Goal: Transaction & Acquisition: Purchase product/service

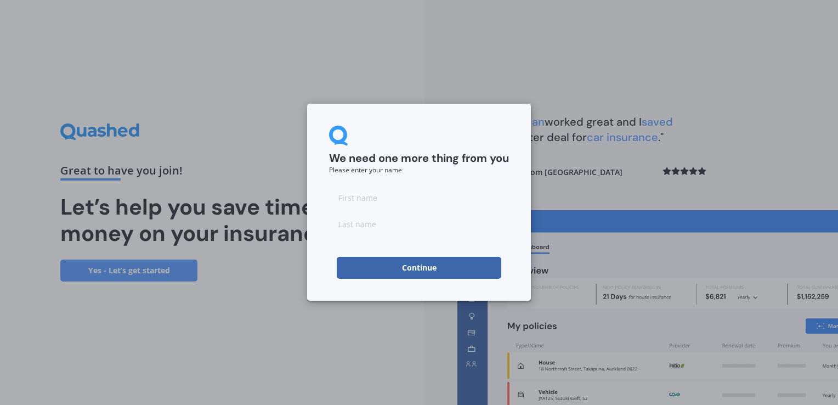
click at [347, 201] on input at bounding box center [419, 198] width 180 height 22
type input "[PERSON_NAME]"
type input "Tavey"
click at [373, 267] on button "Continue" at bounding box center [419, 268] width 165 height 22
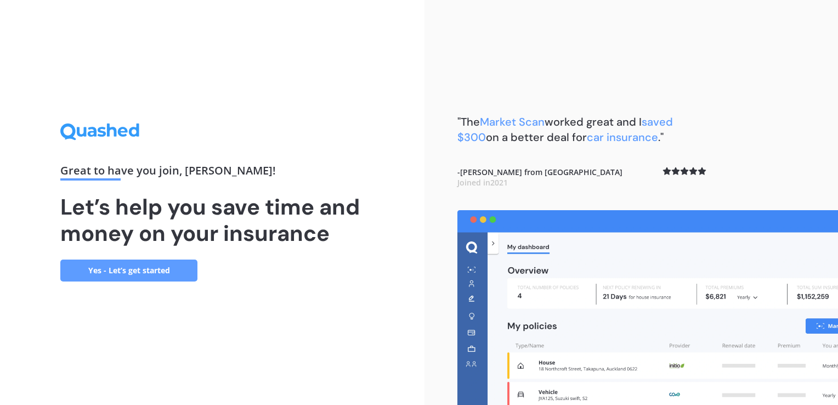
click at [151, 273] on link "Yes - Let’s get started" at bounding box center [128, 271] width 137 height 22
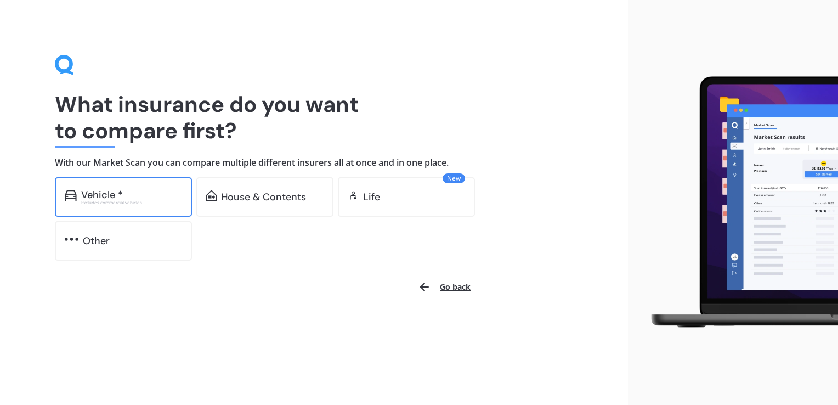
click at [129, 191] on div "Vehicle *" at bounding box center [131, 194] width 101 height 11
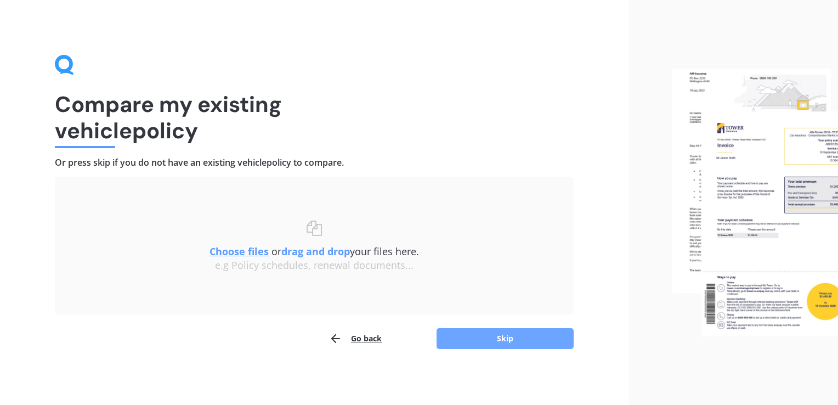
click at [449, 332] on button "Skip" at bounding box center [505, 338] width 137 height 21
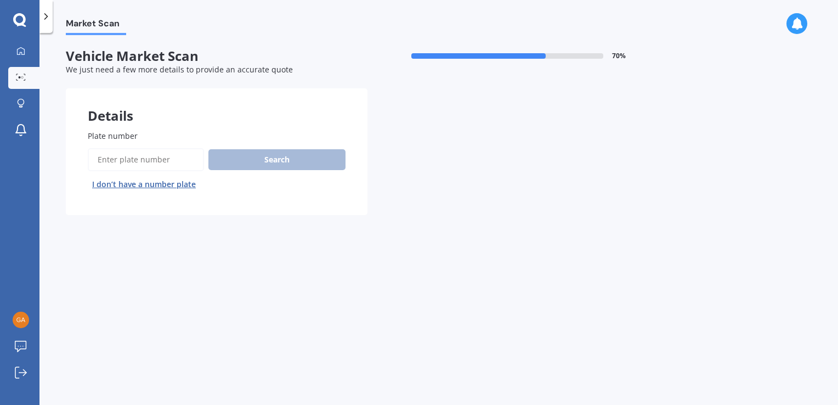
click at [257, 260] on div "Market Scan Vehicle Market Scan 70 % We just need a few more details to provide…" at bounding box center [439, 221] width 799 height 372
drag, startPoint x: 257, startPoint y: 260, endPoint x: 200, endPoint y: 247, distance: 59.1
click at [200, 247] on div "Market Scan Vehicle Market Scan 70 % We just need a few more details to provide…" at bounding box center [439, 221] width 799 height 372
click at [129, 137] on span "Plate number" at bounding box center [113, 136] width 50 height 10
click at [129, 148] on input "Plate number" at bounding box center [146, 159] width 116 height 23
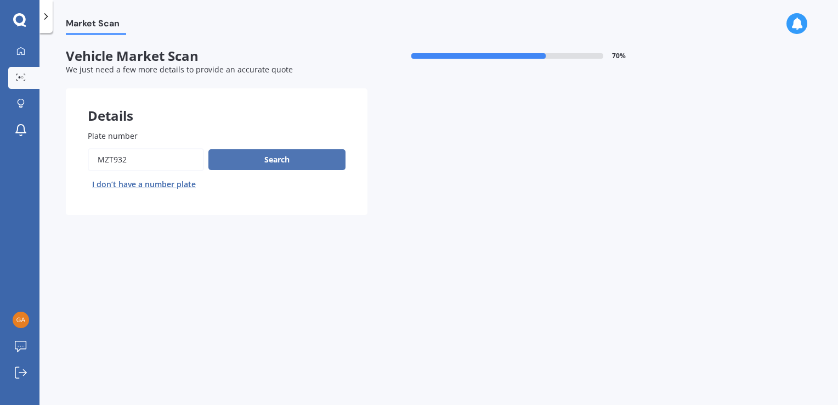
type input "MZT932"
click at [266, 160] on button "Search" at bounding box center [276, 159] width 137 height 21
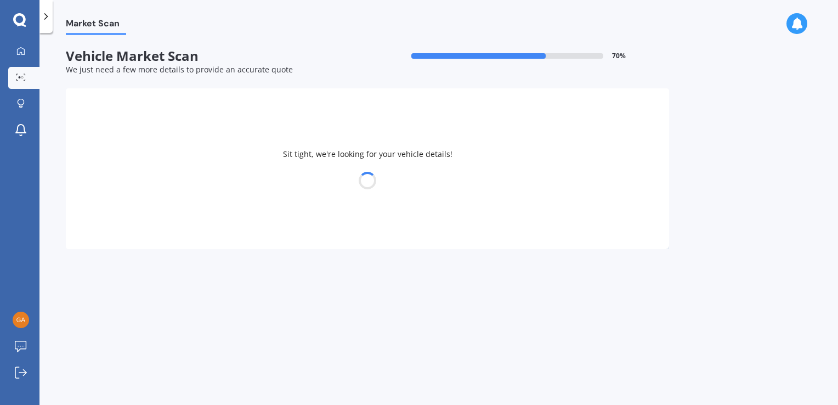
select select "FORD"
select select "RANGER"
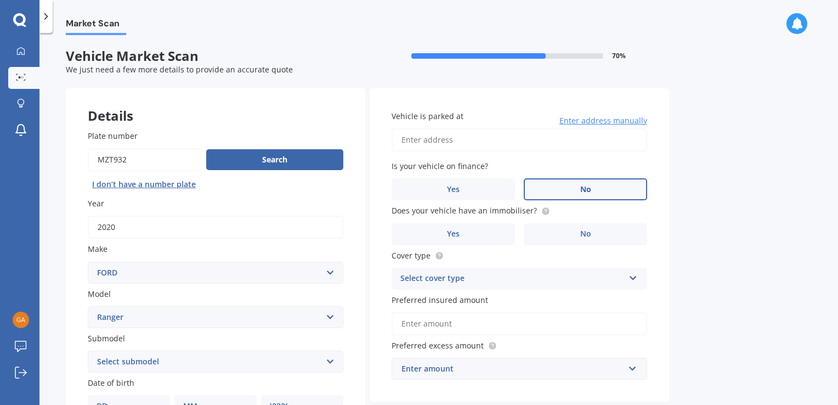
click at [562, 196] on label "No" at bounding box center [585, 189] width 123 height 22
click at [0, 0] on input "No" at bounding box center [0, 0] width 0 height 0
click at [481, 229] on label "Yes" at bounding box center [453, 234] width 123 height 22
click at [0, 0] on input "Yes" at bounding box center [0, 0] width 0 height 0
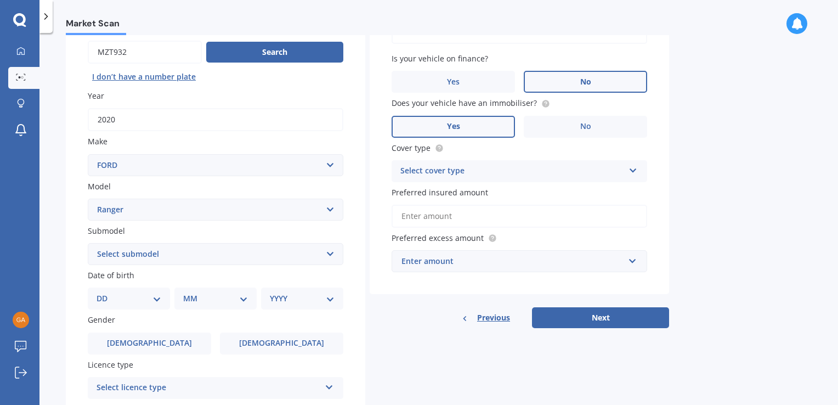
click at [552, 165] on div "Select cover type" at bounding box center [513, 171] width 224 height 13
click at [485, 191] on div "Comprehensive" at bounding box center [519, 193] width 255 height 20
click at [489, 219] on input "Preferred insured amount" at bounding box center [520, 216] width 256 height 23
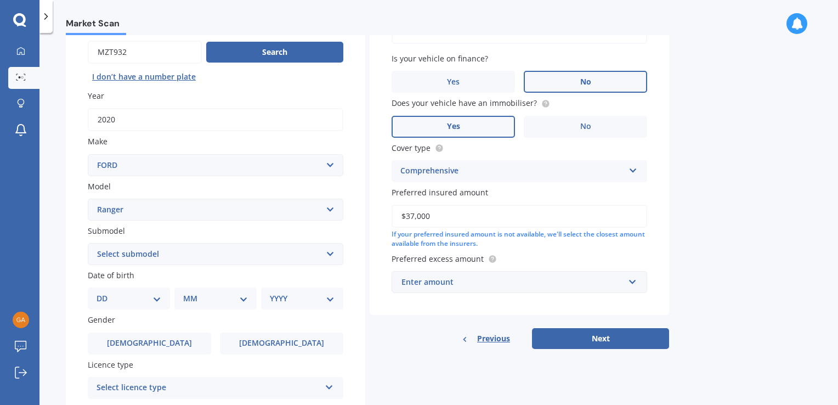
type input "$37,000"
click at [439, 313] on div "Vehicle is parked at Enter address manually Is your vehicle on finance? Yes No …" at bounding box center [520, 148] width 300 height 334
click at [633, 280] on input "text" at bounding box center [516, 282] width 246 height 21
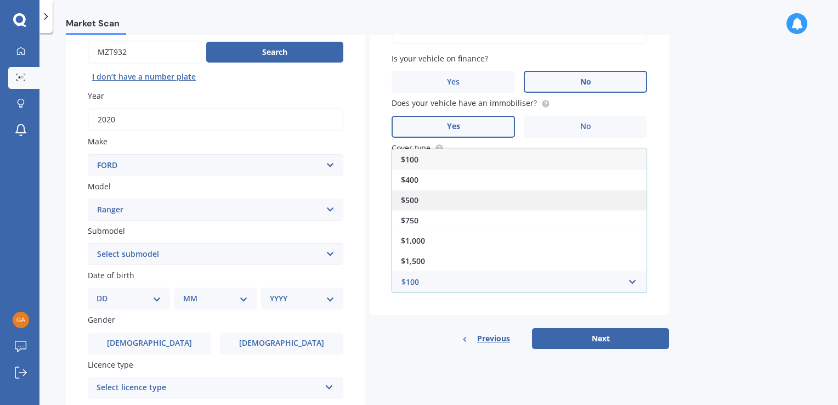
click at [522, 192] on div "$500" at bounding box center [519, 200] width 255 height 20
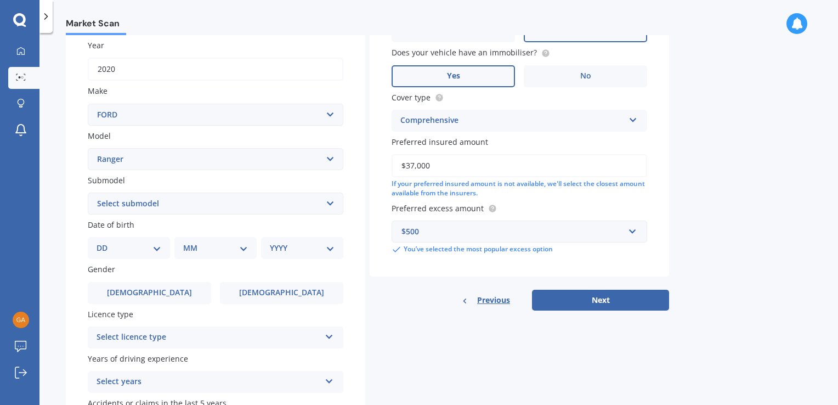
scroll to position [158, 0]
click at [113, 243] on select "DD 01 02 03 04 05 06 07 08 09 10 11 12 13 14 15 16 17 18 19 20 21 22 23 24 25 2…" at bounding box center [129, 248] width 65 height 12
select select "31"
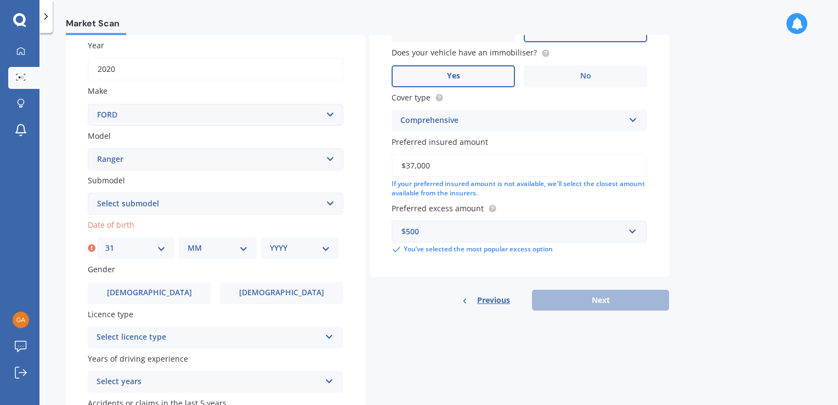
click at [194, 246] on select "MM 01 02 03 04 05 06 07 08 09 10 11 12" at bounding box center [218, 248] width 60 height 12
select select "08"
click at [285, 246] on select "YYYY 2025 2024 2023 2022 2021 2020 2019 2018 2017 2016 2015 2014 2013 2012 2011…" at bounding box center [300, 248] width 60 height 12
select select "1969"
click at [270, 242] on select "YYYY 2025 2024 2023 2022 2021 2020 2019 2018 2017 2016 2015 2014 2013 2012 2011…" at bounding box center [300, 248] width 60 height 12
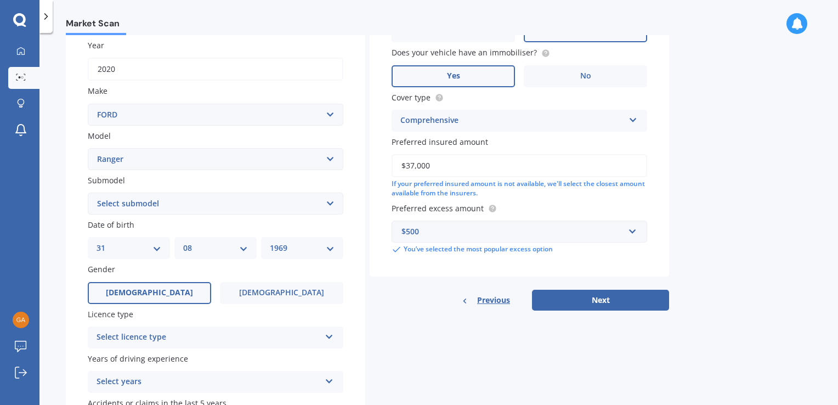
click at [149, 296] on span "Male" at bounding box center [149, 292] width 87 height 9
click at [0, 0] on input "Male" at bounding box center [0, 0] width 0 height 0
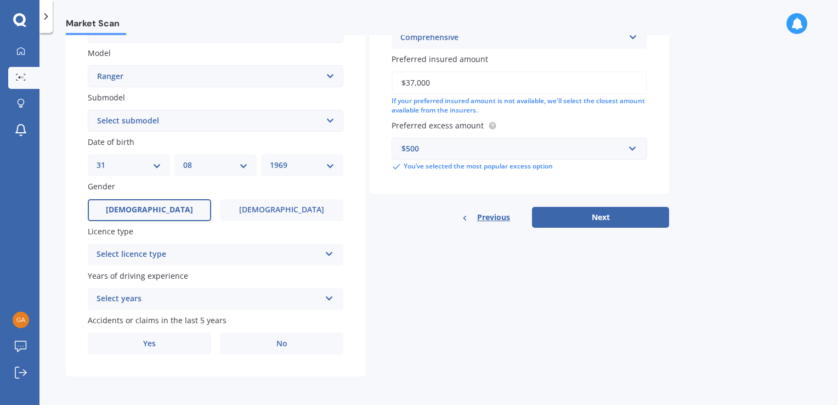
click at [322, 253] on div "Select licence type NZ Full NZ Restricted NZ Learners Australia United Kingdom …" at bounding box center [216, 255] width 256 height 22
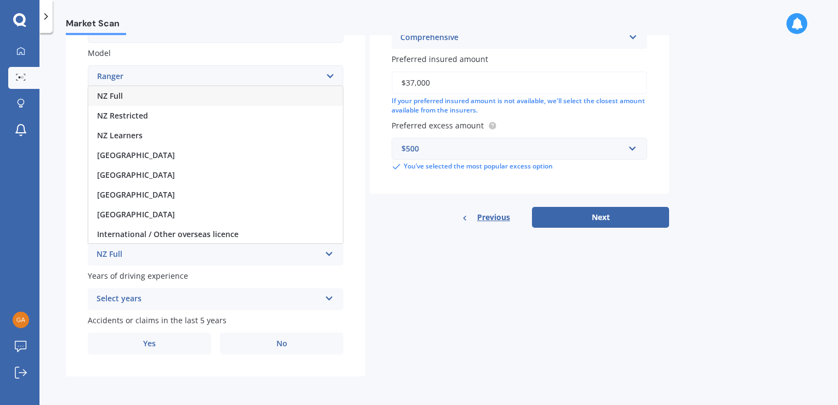
click at [129, 97] on div "NZ Full" at bounding box center [215, 96] width 255 height 20
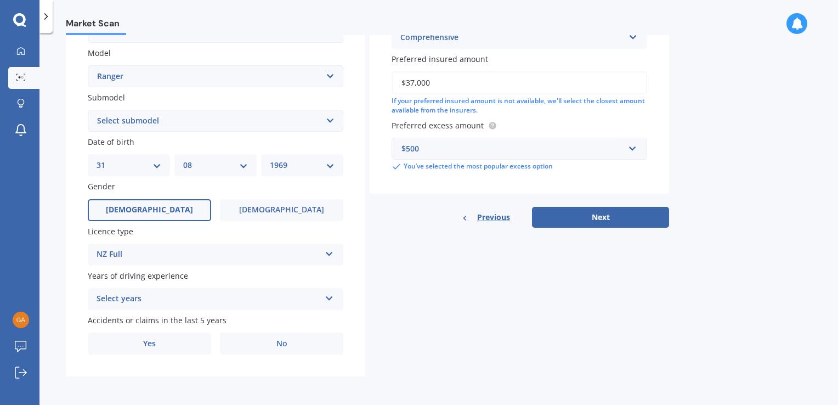
click at [167, 295] on div "Select years" at bounding box center [209, 298] width 224 height 13
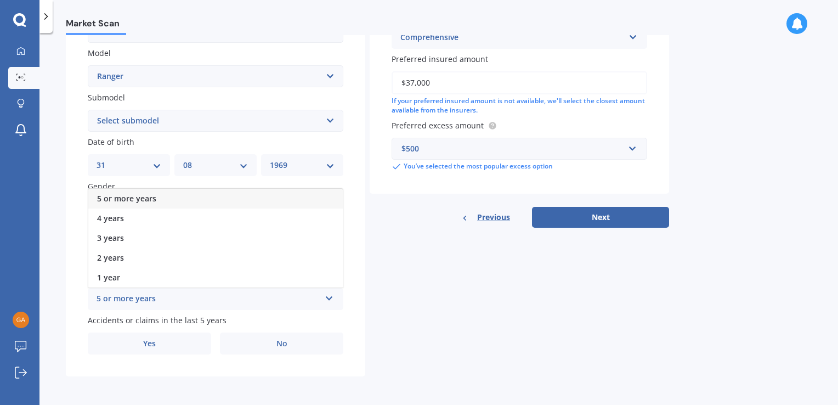
click at [176, 200] on div "5 or more years" at bounding box center [215, 199] width 255 height 20
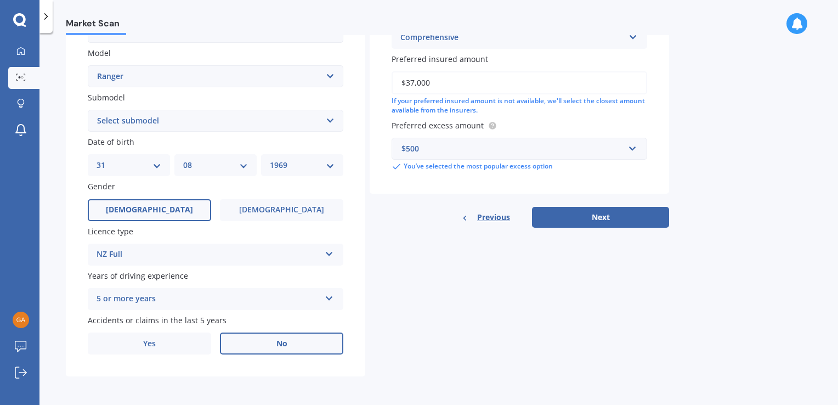
click at [279, 341] on span "No" at bounding box center [282, 343] width 11 height 9
click at [0, 0] on input "No" at bounding box center [0, 0] width 0 height 0
click at [279, 341] on span "No" at bounding box center [282, 343] width 11 height 9
click at [0, 0] on input "No" at bounding box center [0, 0] width 0 height 0
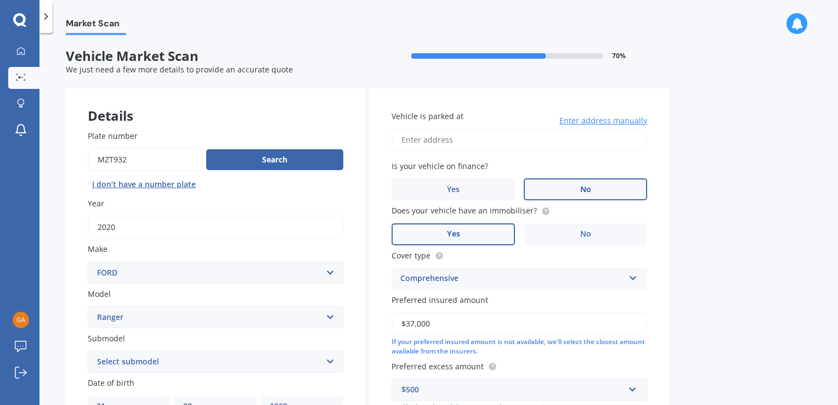
scroll to position [0, 0]
click at [452, 143] on input "Vehicle is parked at" at bounding box center [520, 139] width 256 height 23
type input "274B Range Road, Papamoa Beach, Tauranga 3118"
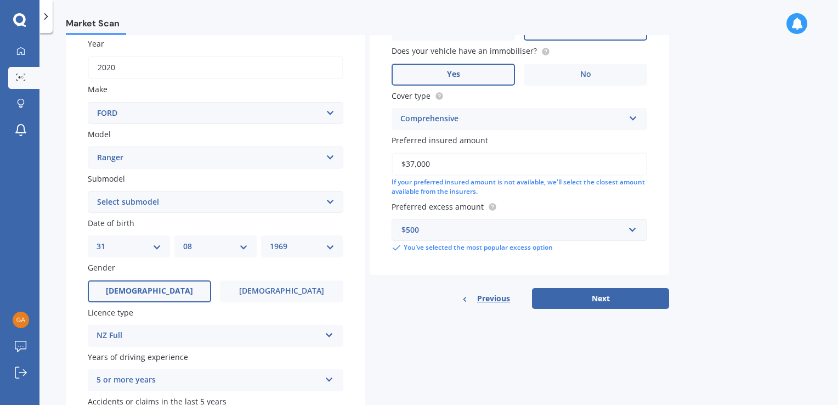
scroll to position [160, 0]
drag, startPoint x: 641, startPoint y: 273, endPoint x: 640, endPoint y: 292, distance: 18.7
click at [640, 292] on button "Next" at bounding box center [600, 298] width 137 height 21
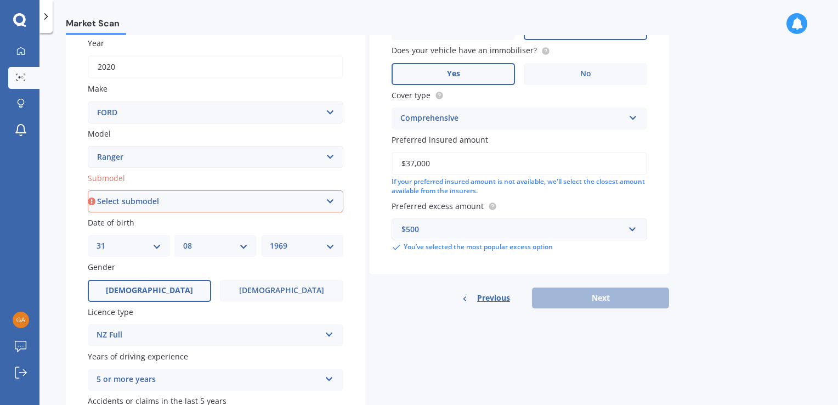
click at [182, 198] on select "Select submodel 4X2 3.2 Litre Turbo Diesel 4X2 XL 2.2 Litre Turbo Diesel 4X2 XL…" at bounding box center [216, 201] width 256 height 22
select select "WILDTRAK"
click at [88, 190] on select "Select submodel 4X2 3.2 Litre Turbo Diesel 4X2 XL 2.2 Litre Turbo Diesel 4X2 XL…" at bounding box center [216, 201] width 256 height 22
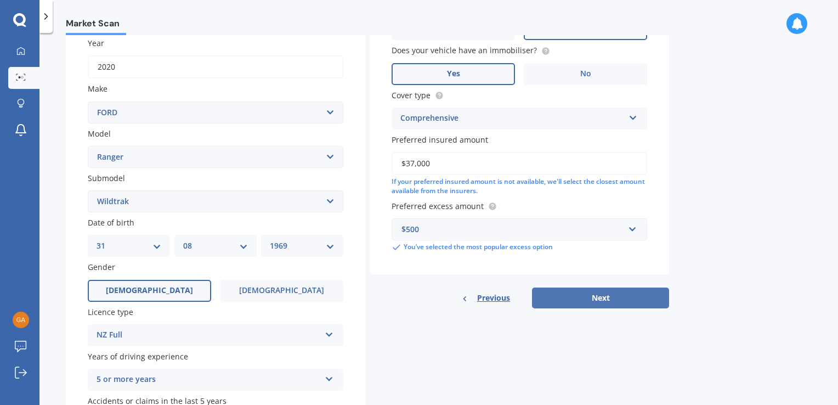
click at [579, 295] on button "Next" at bounding box center [600, 298] width 137 height 21
select select "31"
select select "08"
select select "1969"
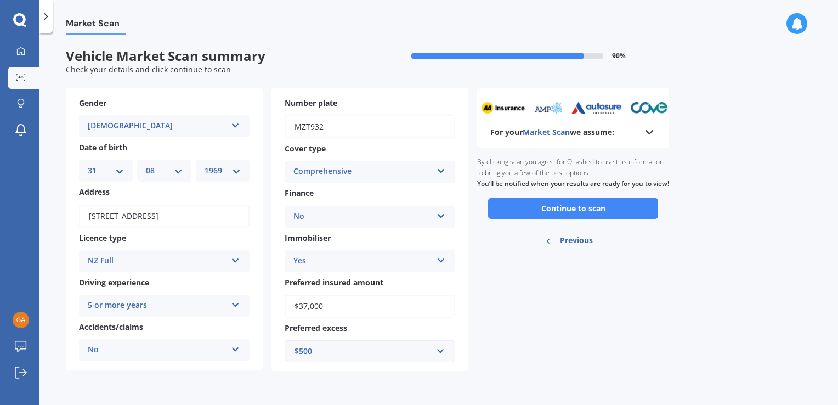
scroll to position [0, 0]
click at [565, 219] on button "Continue to scan" at bounding box center [573, 208] width 170 height 21
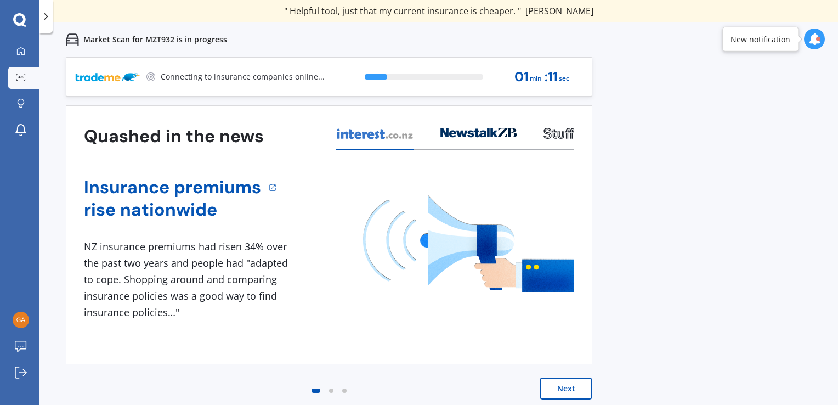
click at [576, 392] on button "Next" at bounding box center [566, 388] width 53 height 22
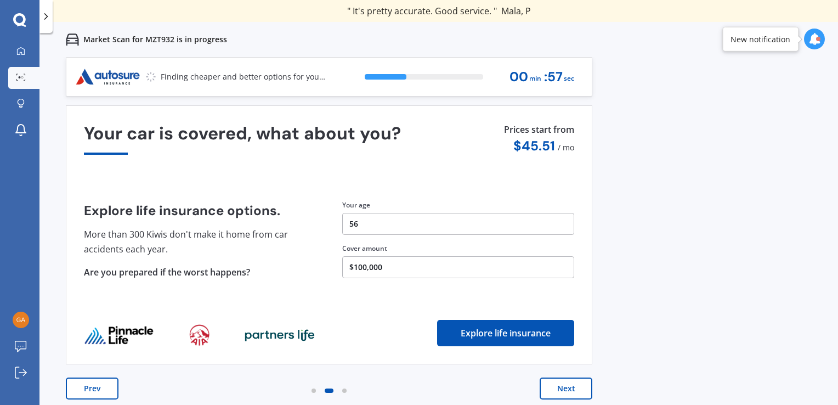
click at [576, 392] on button "Next" at bounding box center [566, 388] width 53 height 22
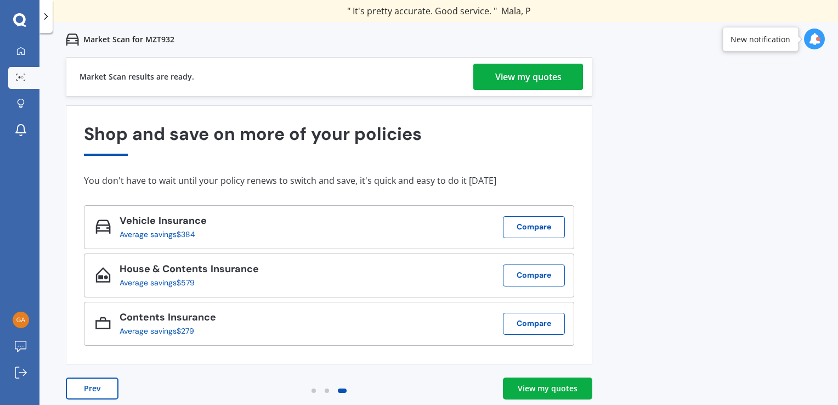
click at [520, 84] on div "View my quotes" at bounding box center [528, 77] width 66 height 26
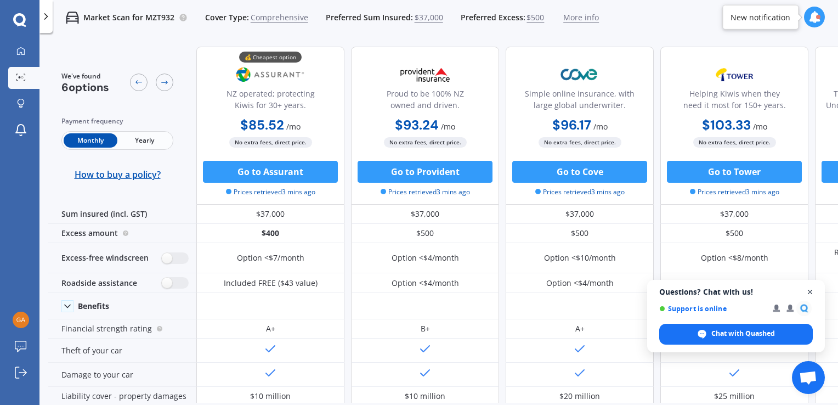
click at [813, 292] on span "Close chat" at bounding box center [811, 292] width 14 height 14
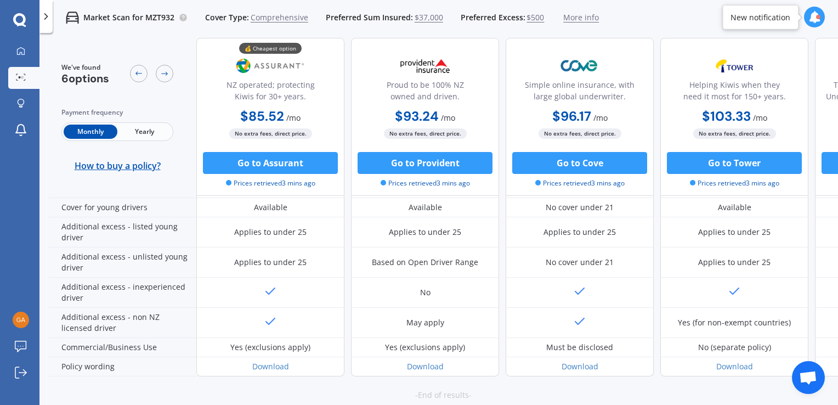
scroll to position [588, 0]
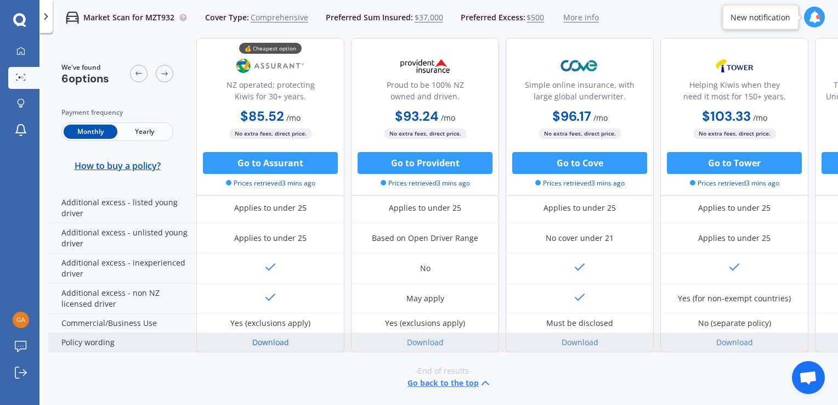
click at [279, 337] on link "Download" at bounding box center [270, 342] width 37 height 10
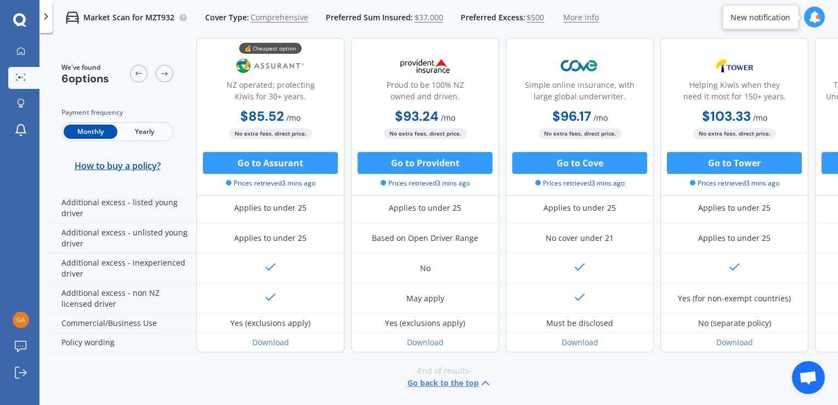
click at [145, 135] on span "Yearly" at bounding box center [144, 132] width 54 height 14
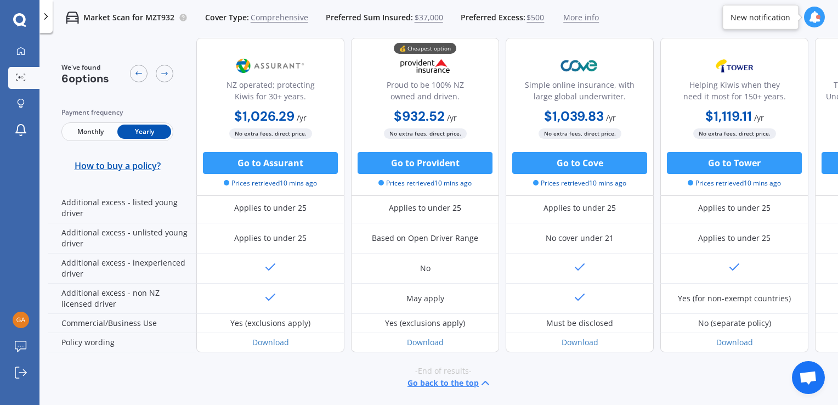
click at [93, 134] on span "Monthly" at bounding box center [91, 132] width 54 height 14
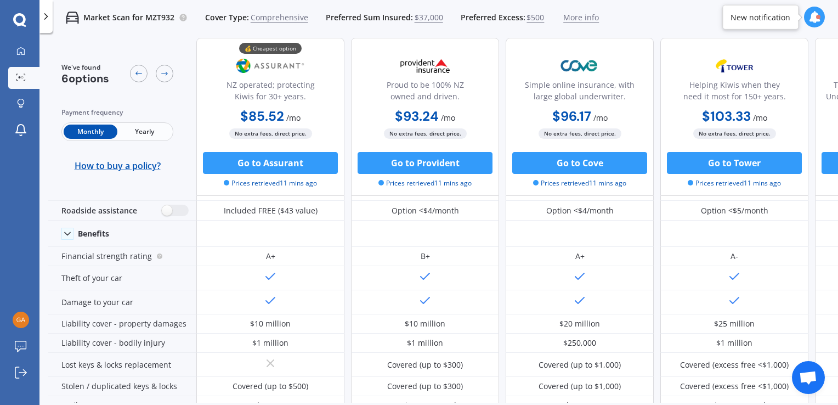
scroll to position [72, 0]
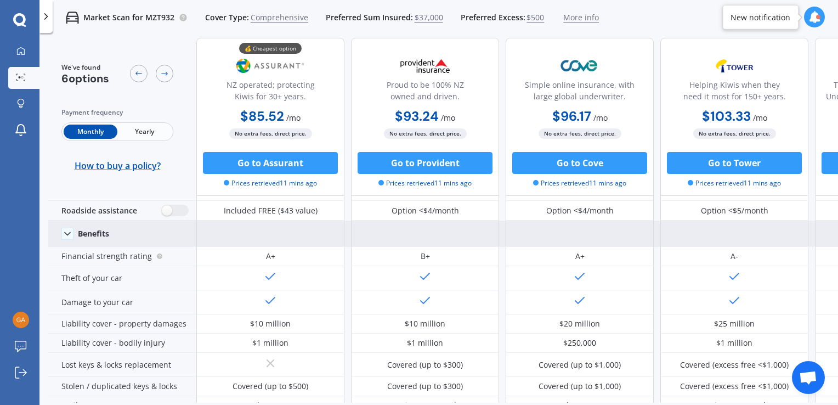
click at [65, 232] on polyline at bounding box center [67, 233] width 5 height 3
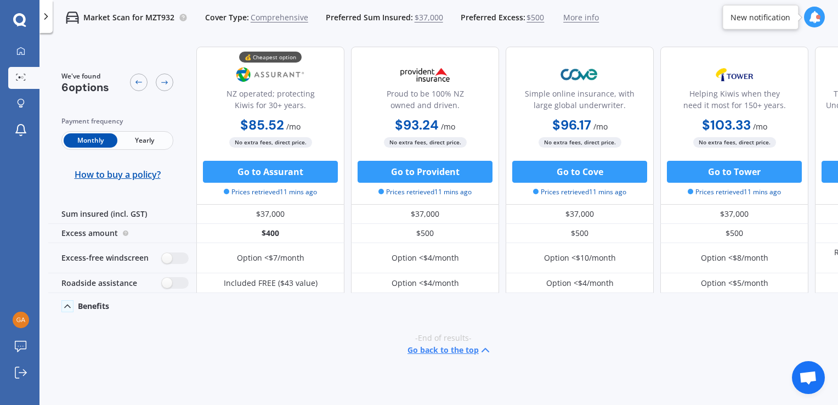
click at [64, 303] on icon at bounding box center [67, 306] width 11 height 11
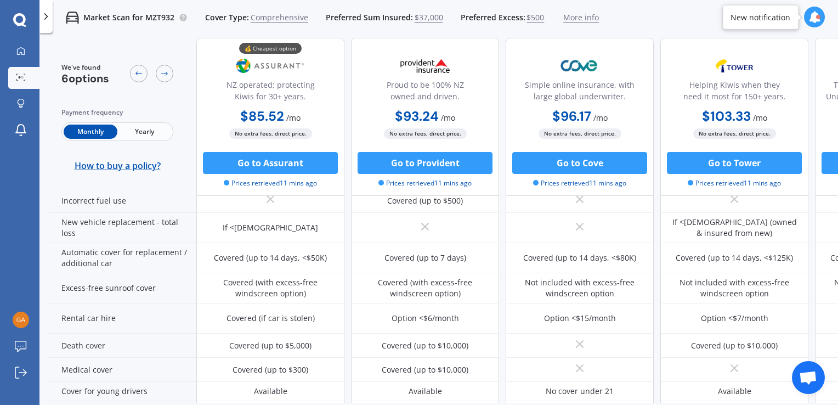
scroll to position [384, 0]
